Goal: Browse casually

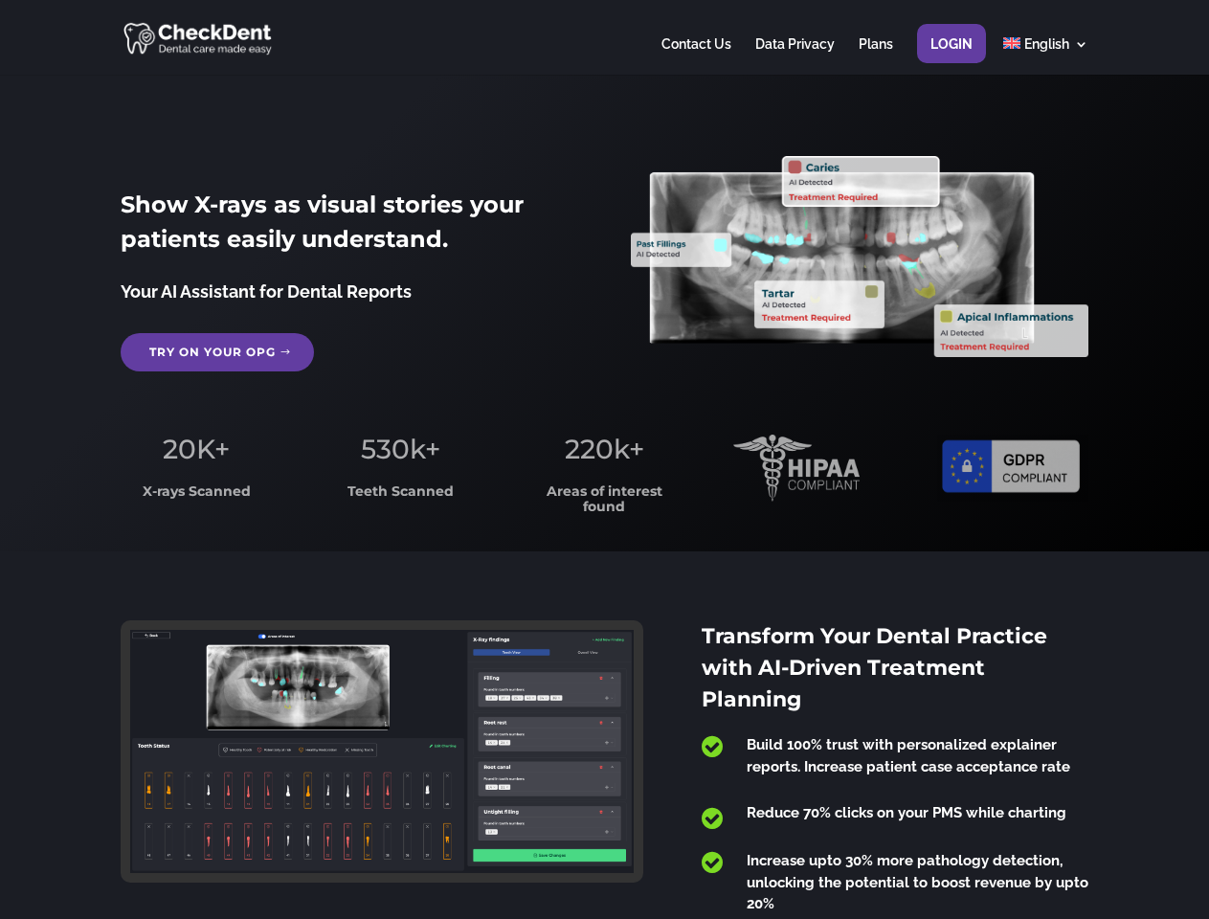
click at [604, 460] on span "220k+" at bounding box center [604, 449] width 79 height 33
click at [604, 37] on div at bounding box center [604, 37] width 967 height 75
click at [604, 460] on span "220k+" at bounding box center [604, 449] width 79 height 33
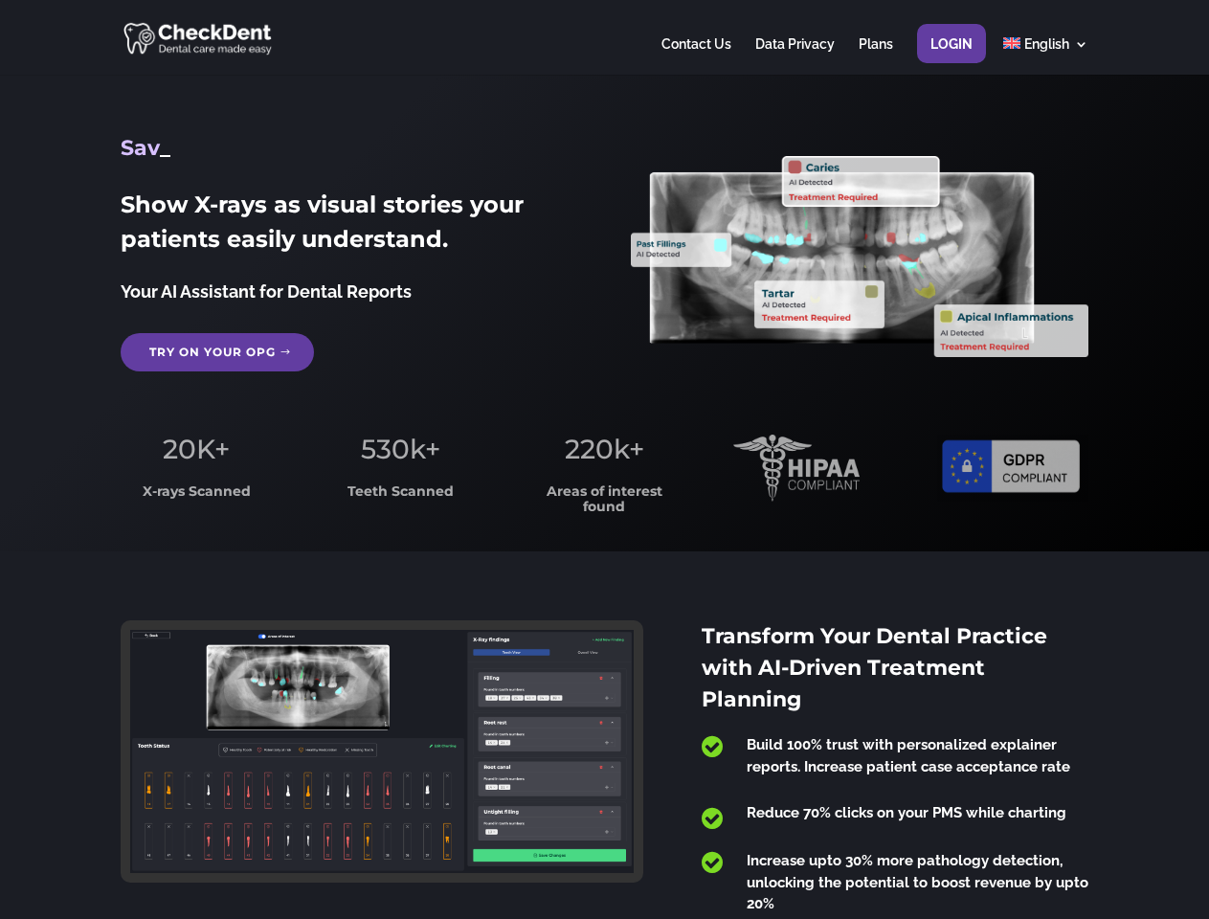
click at [604, 37] on div at bounding box center [604, 37] width 967 height 75
